Goal: Task Accomplishment & Management: Use online tool/utility

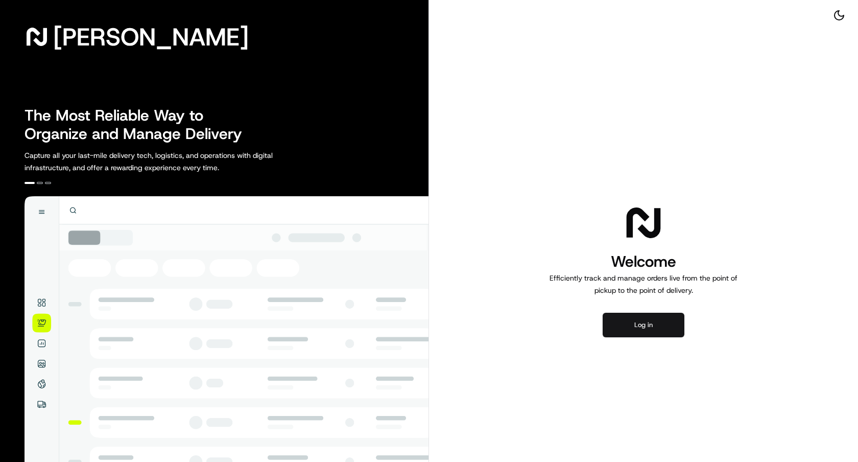
click at [649, 321] on button "Log in" at bounding box center [644, 325] width 82 height 25
